Goal: Information Seeking & Learning: Learn about a topic

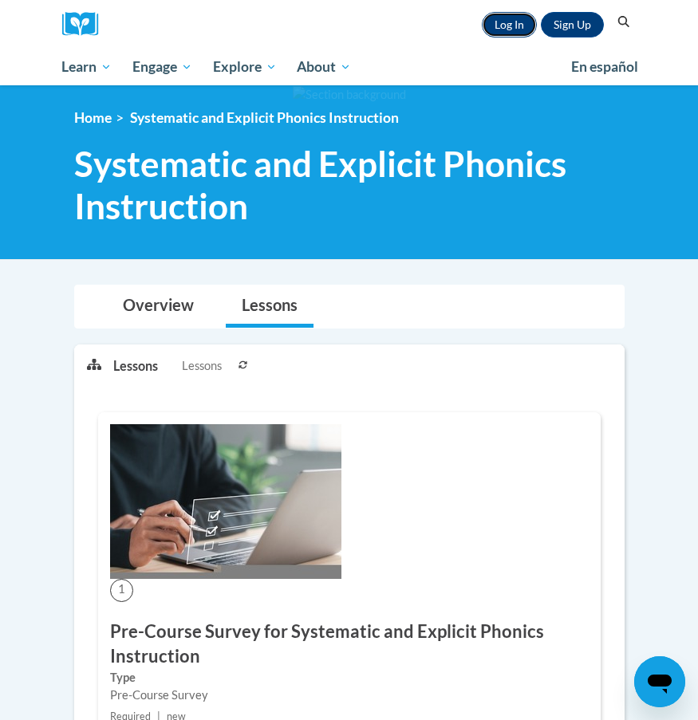
click at [511, 22] on link "Log In" at bounding box center [509, 25] width 55 height 26
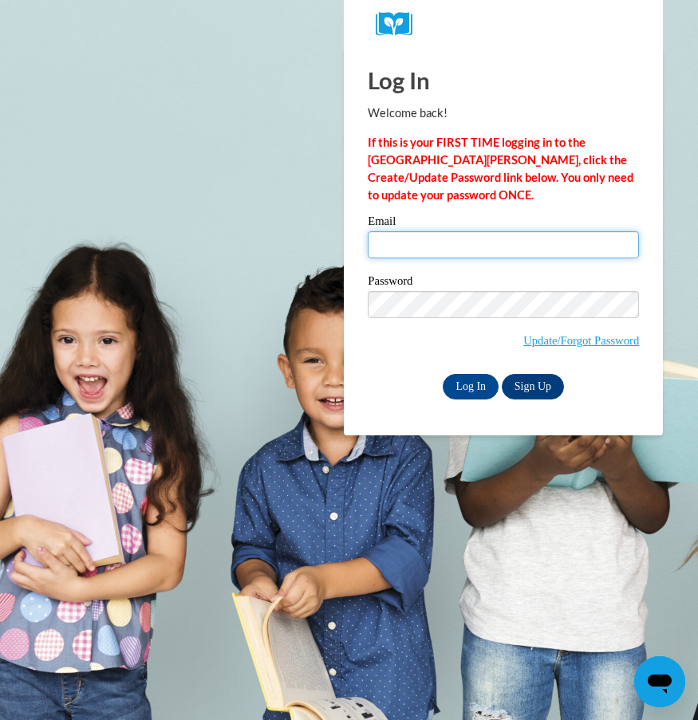
click at [524, 252] on input "Email" at bounding box center [503, 244] width 271 height 27
type input "etweat9384@ung.edu"
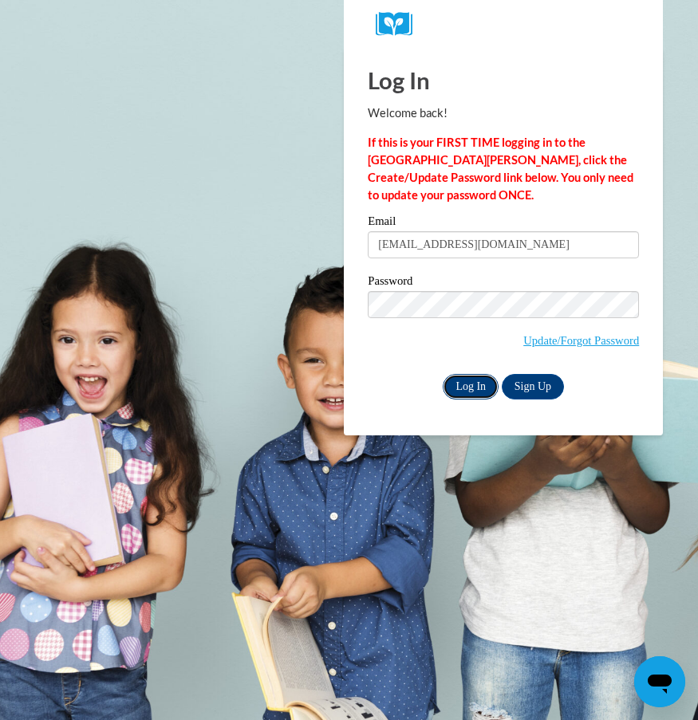
click at [469, 384] on input "Log In" at bounding box center [470, 387] width 56 height 26
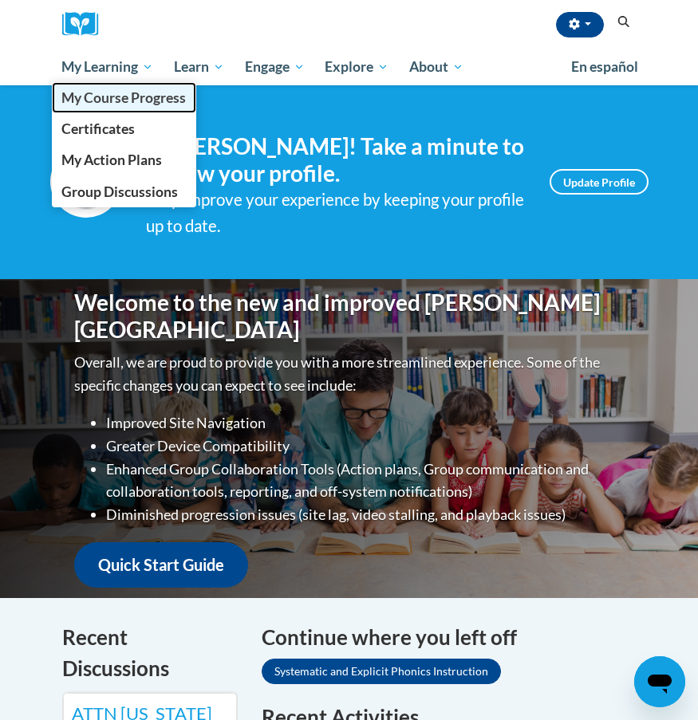
click at [136, 100] on span "My Course Progress" at bounding box center [123, 97] width 124 height 17
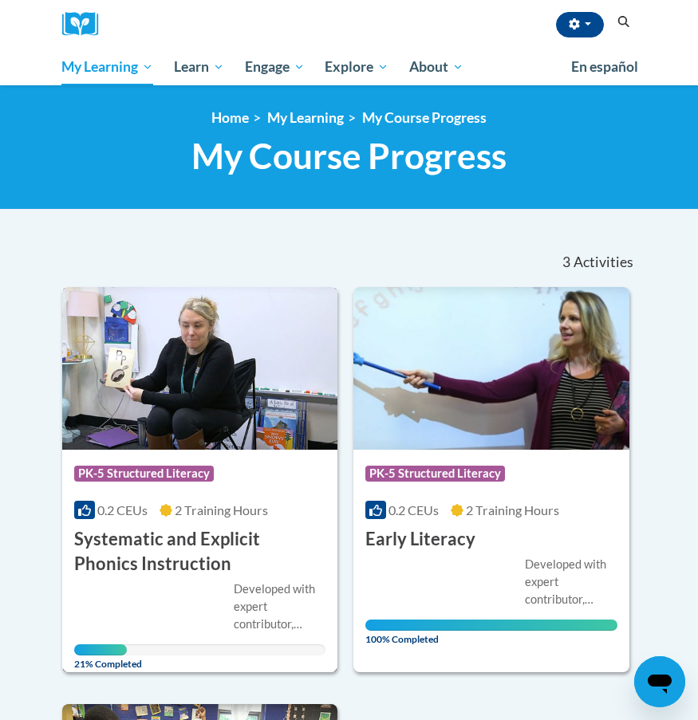
click at [198, 418] on img at bounding box center [200, 368] width 276 height 163
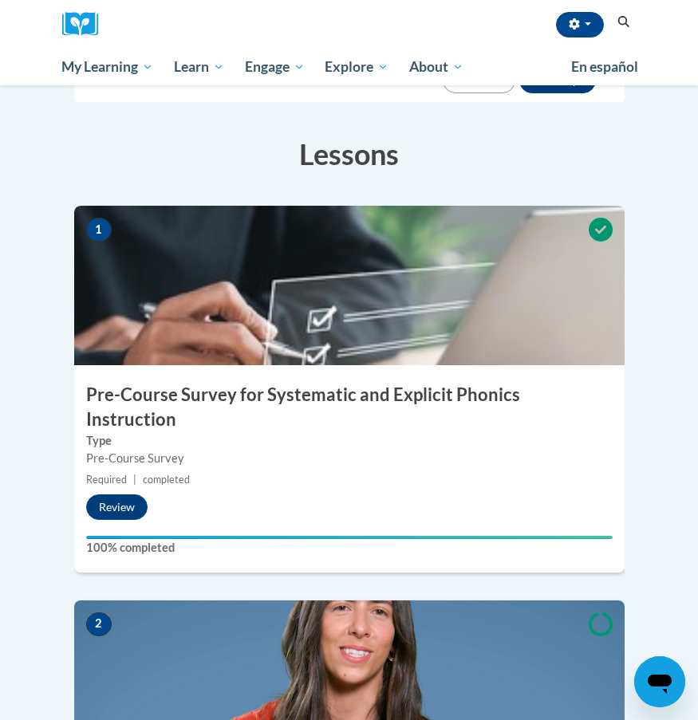
scroll to position [594, 0]
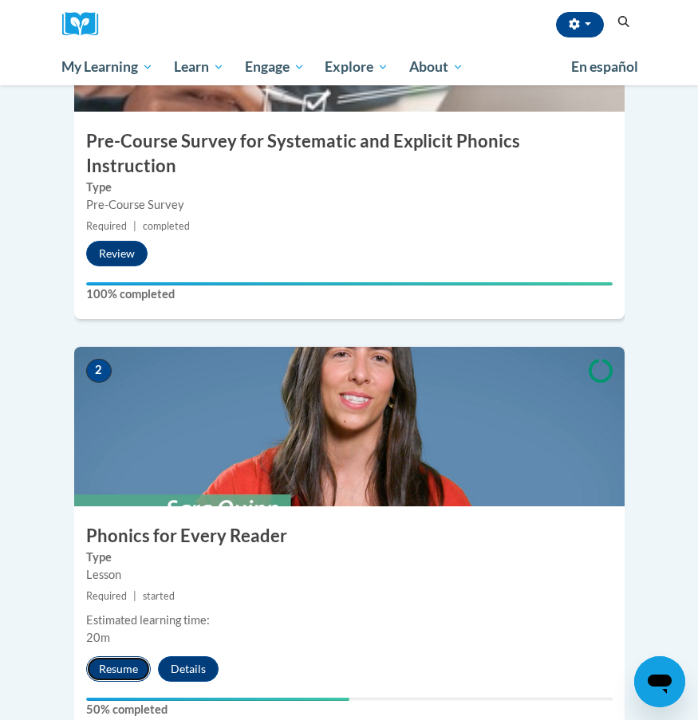
click at [124, 656] on button "Resume" at bounding box center [118, 669] width 65 height 26
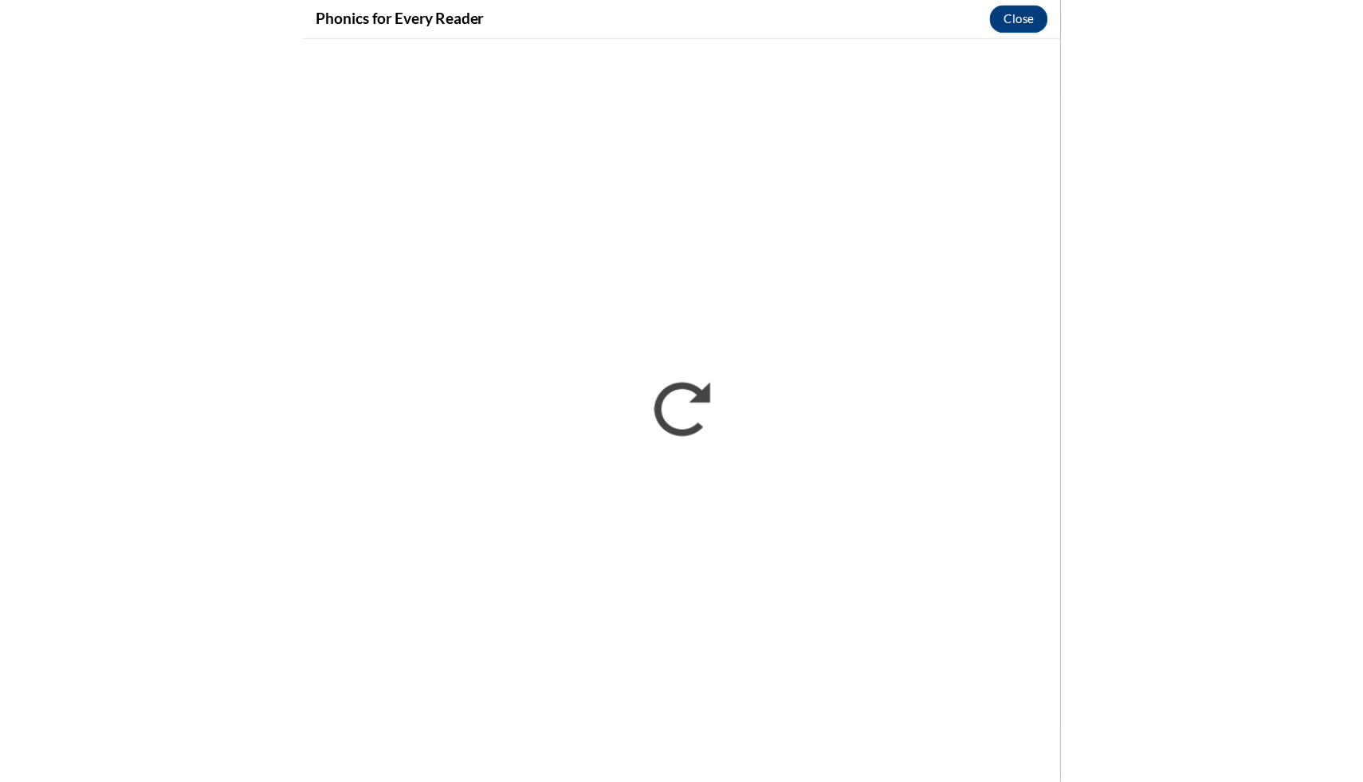
scroll to position [0, 0]
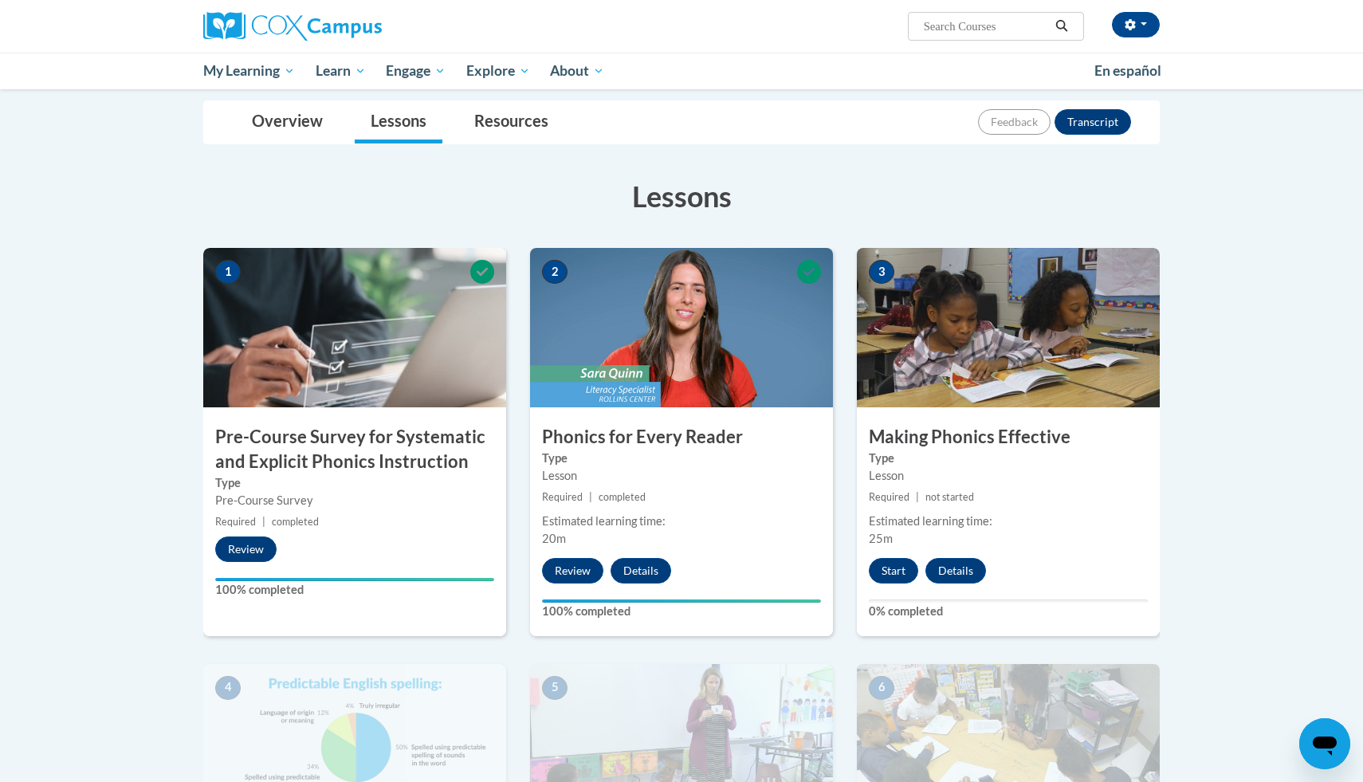
scroll to position [222, 0]
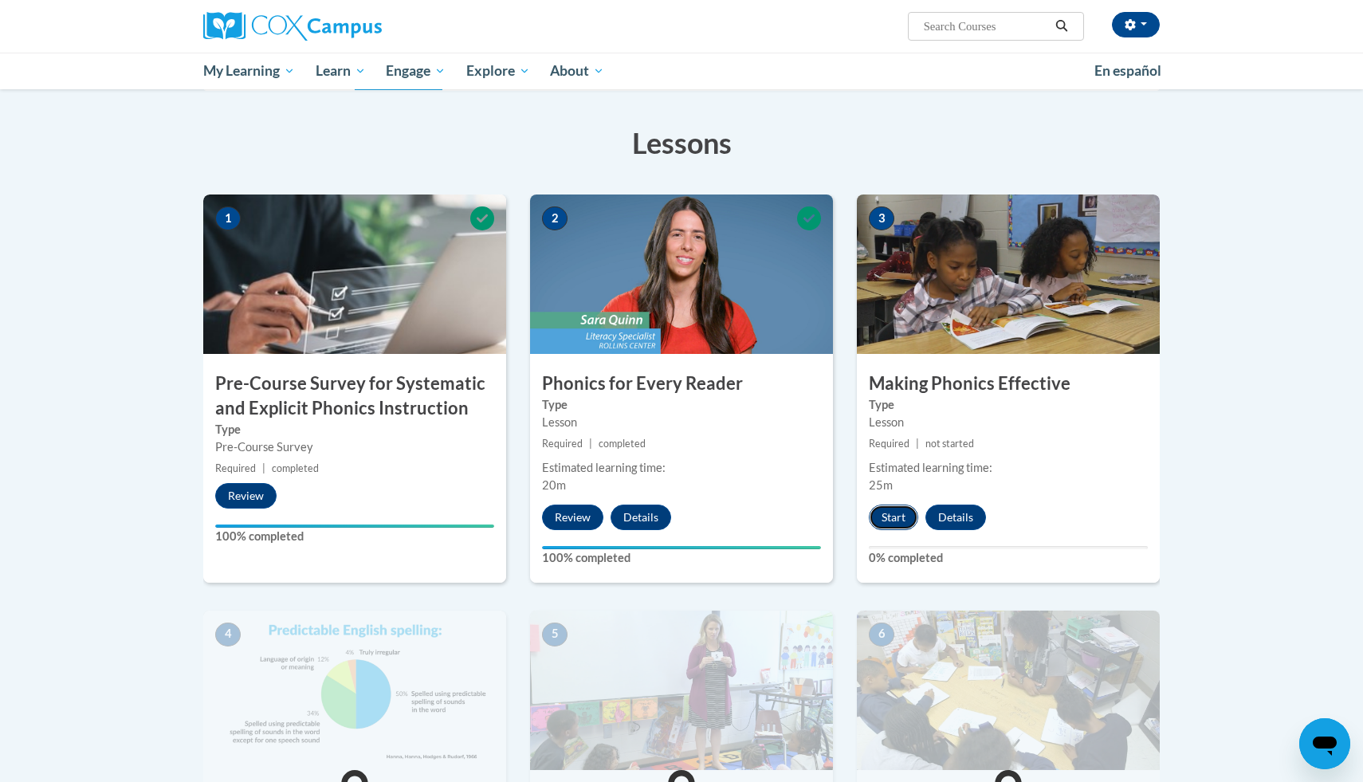
click at [897, 509] on button "Start" at bounding box center [893, 518] width 49 height 26
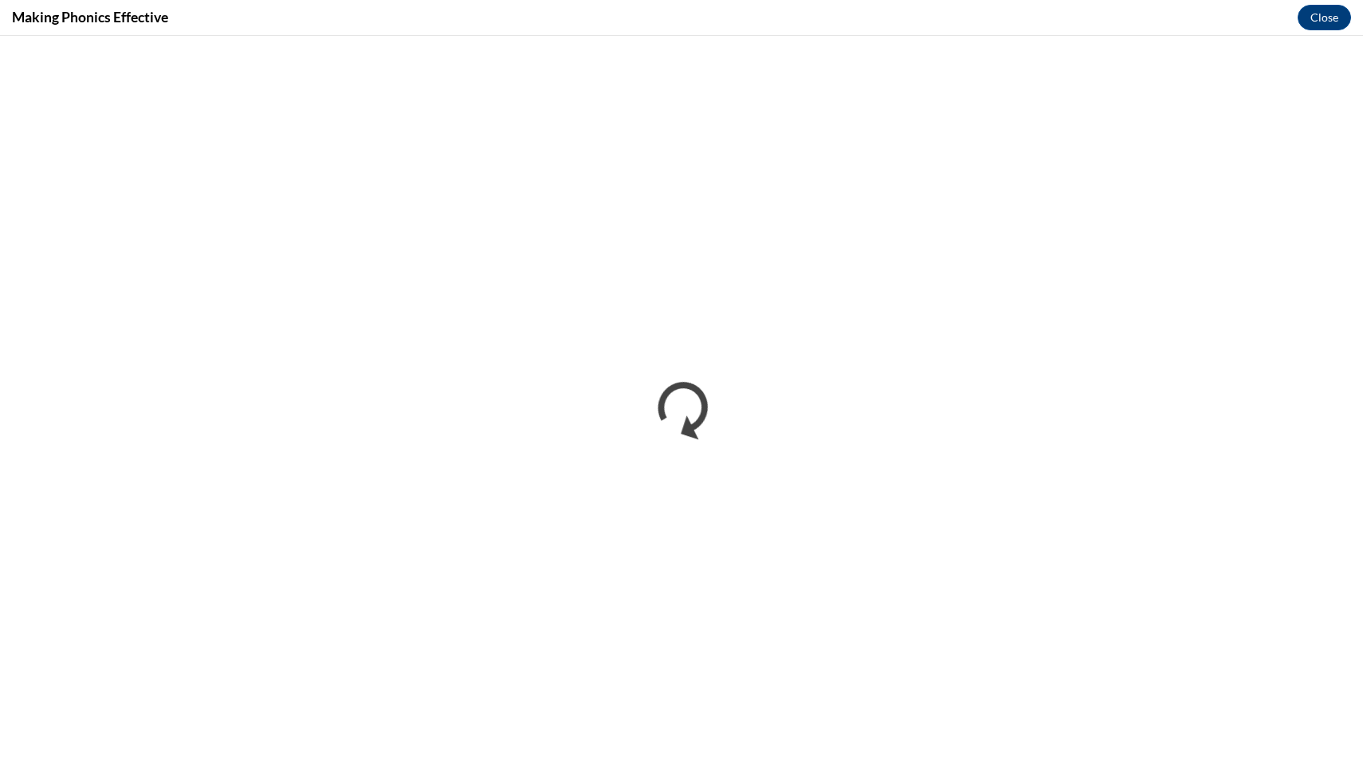
scroll to position [0, 0]
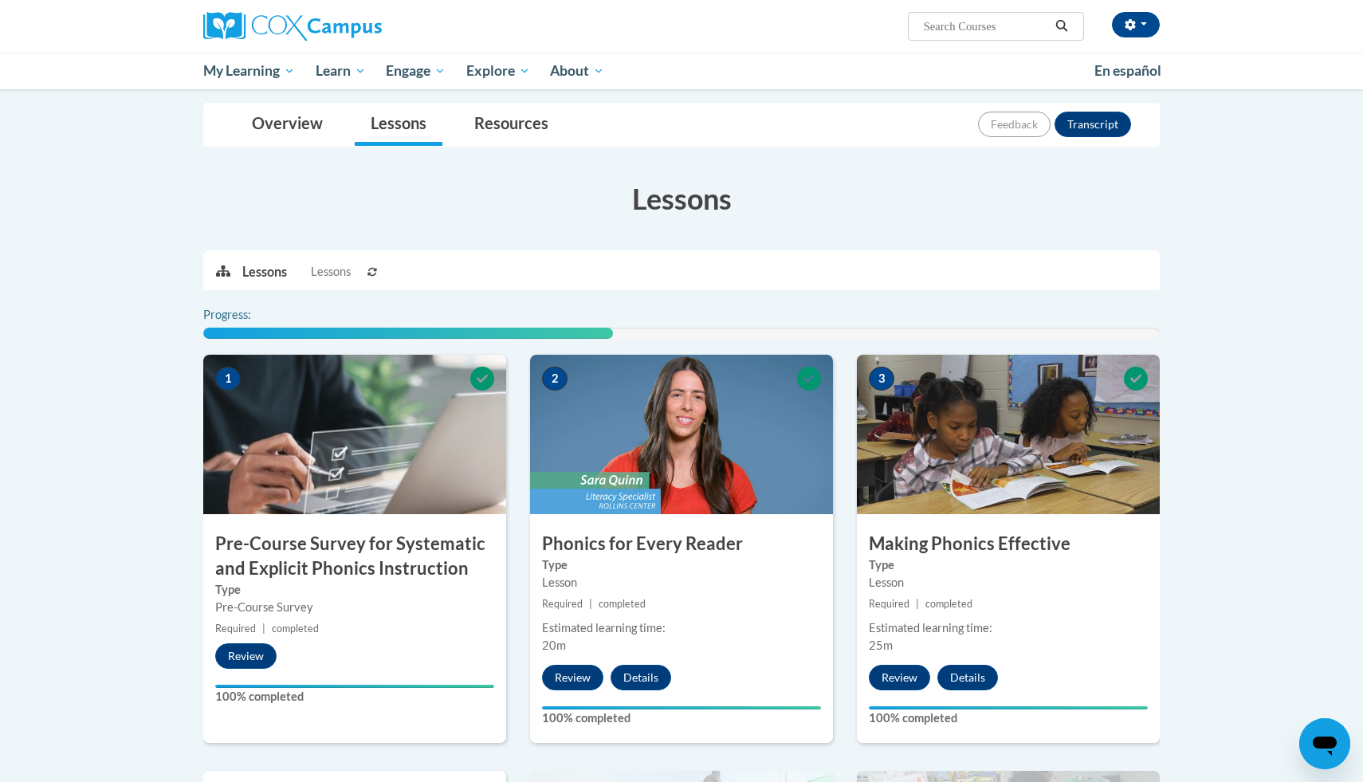
scroll to position [657, 0]
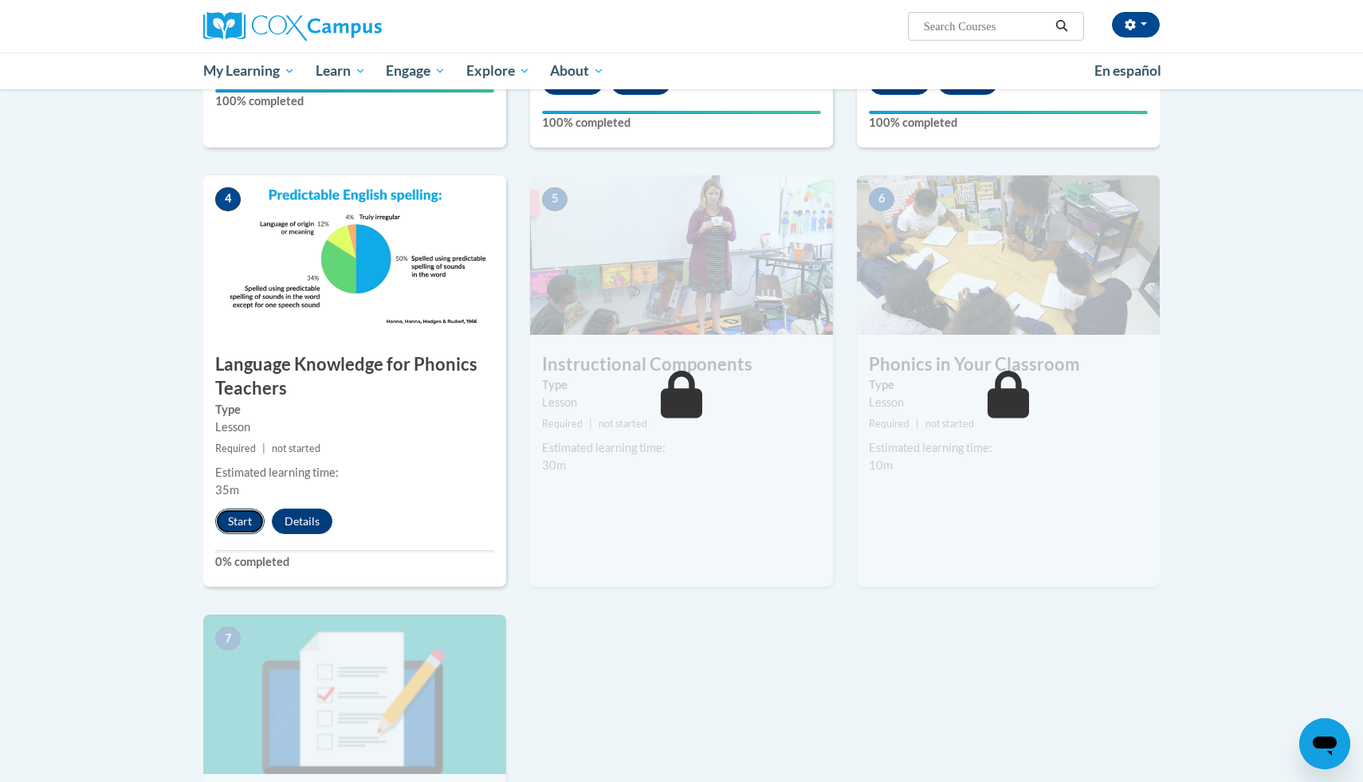
click at [240, 522] on button "Start" at bounding box center [239, 522] width 49 height 26
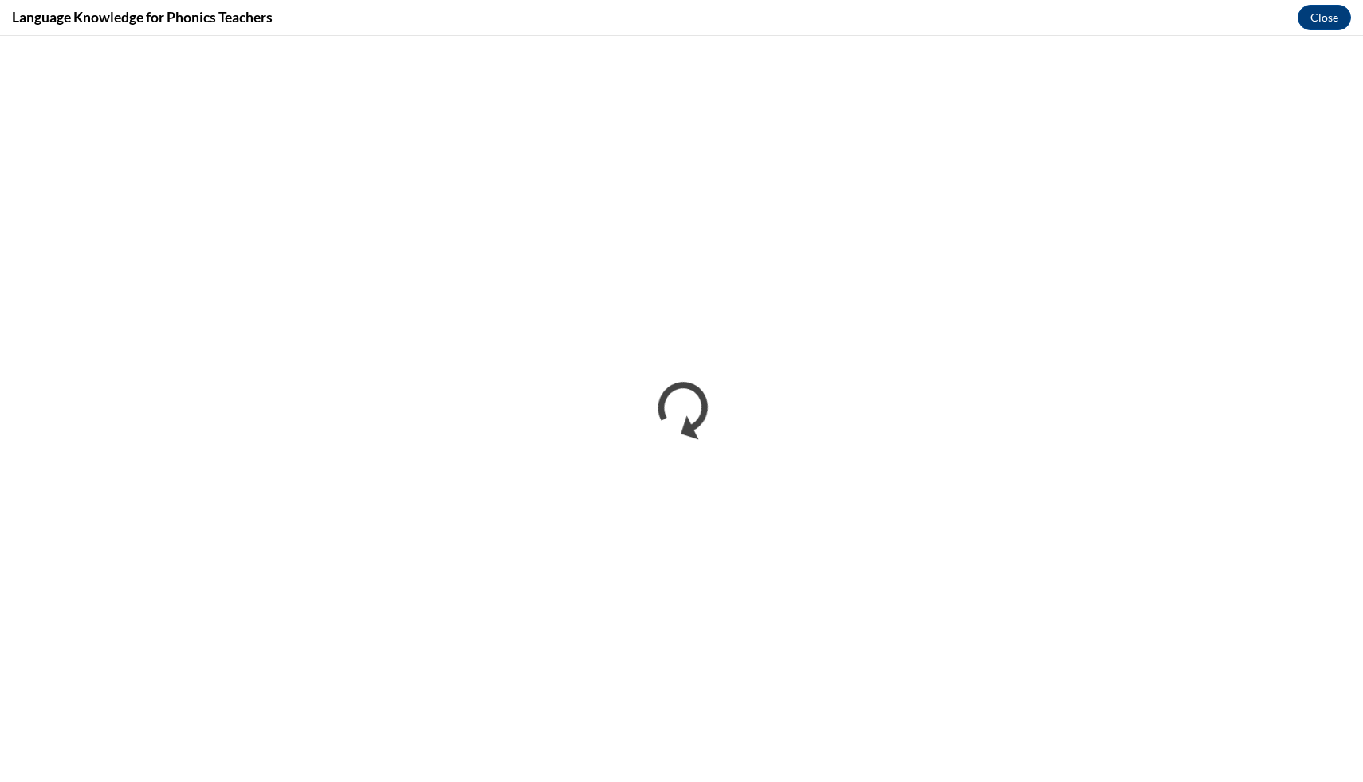
scroll to position [0, 0]
